Goal: Book appointment/travel/reservation

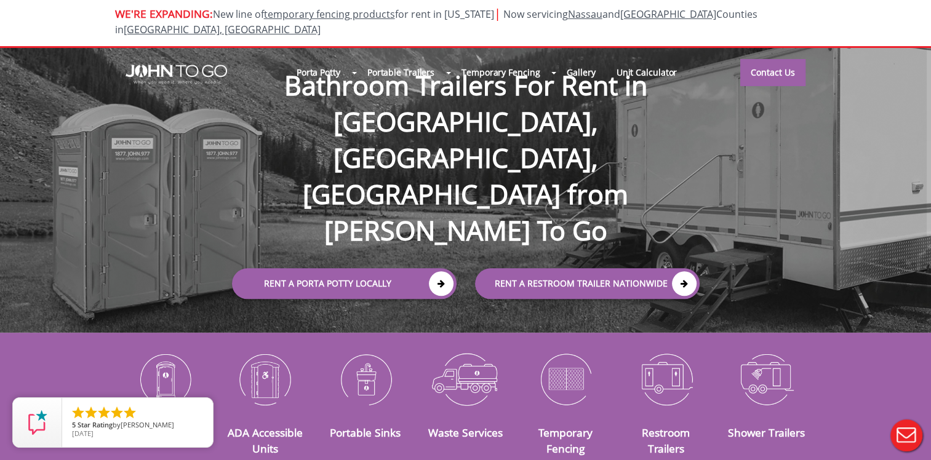
scroll to position [62, 0]
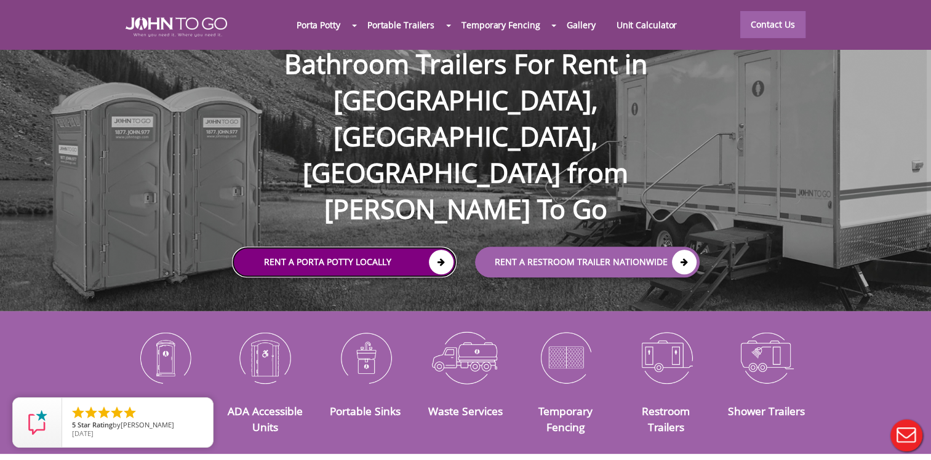
click at [353, 247] on link "Rent a Porta Potty Locally" at bounding box center [344, 262] width 225 height 31
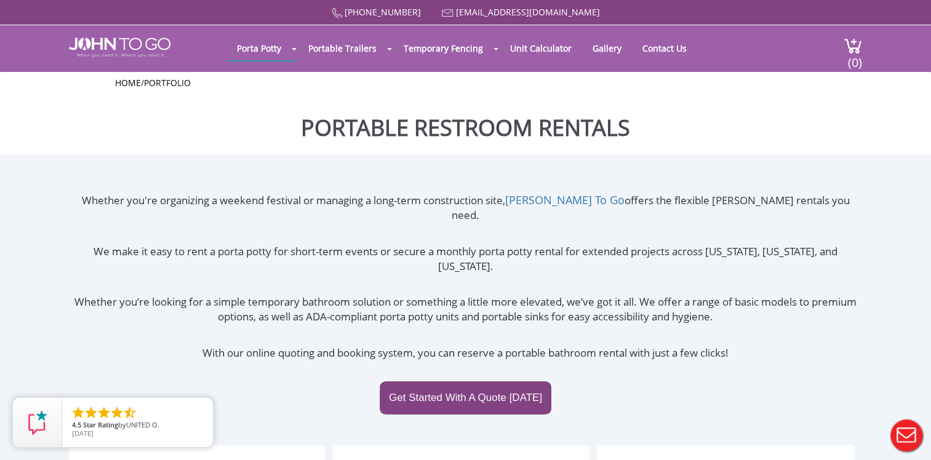
click at [450, 373] on div at bounding box center [465, 230] width 931 height 460
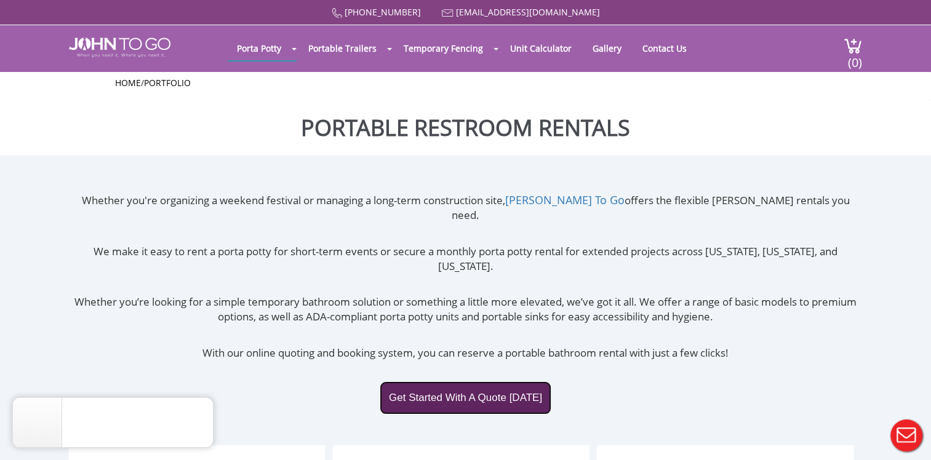
click at [463, 381] on link "Get Started With A Quote Today" at bounding box center [466, 397] width 172 height 33
